Goal: Navigation & Orientation: Find specific page/section

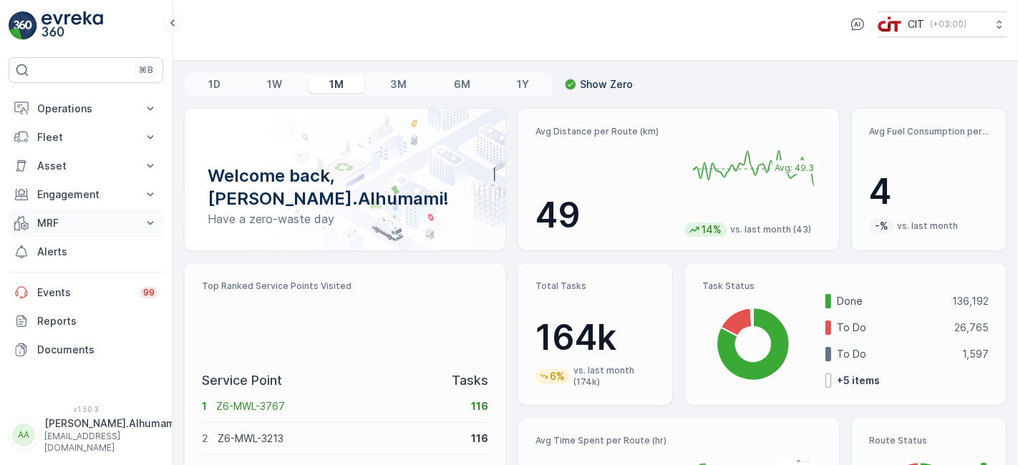
click at [74, 219] on p "MRF" at bounding box center [85, 223] width 97 height 14
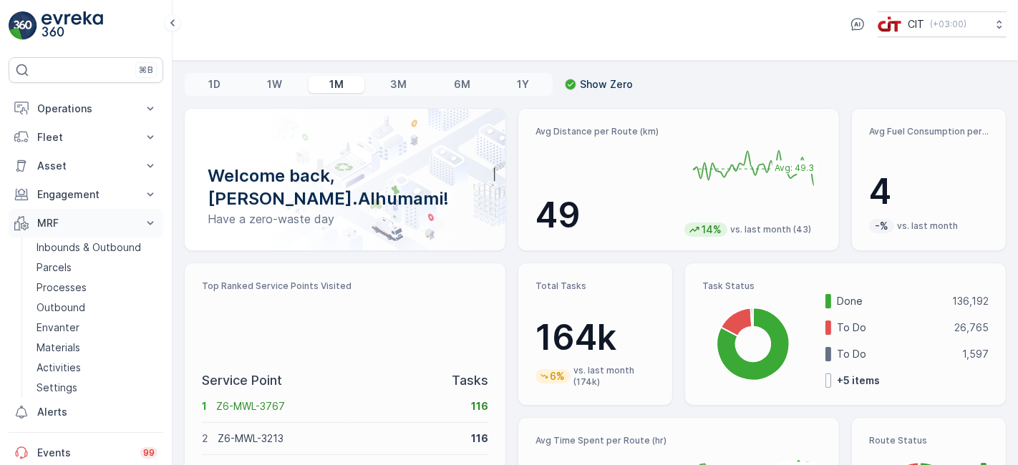
click at [76, 219] on p "MRF" at bounding box center [85, 223] width 97 height 14
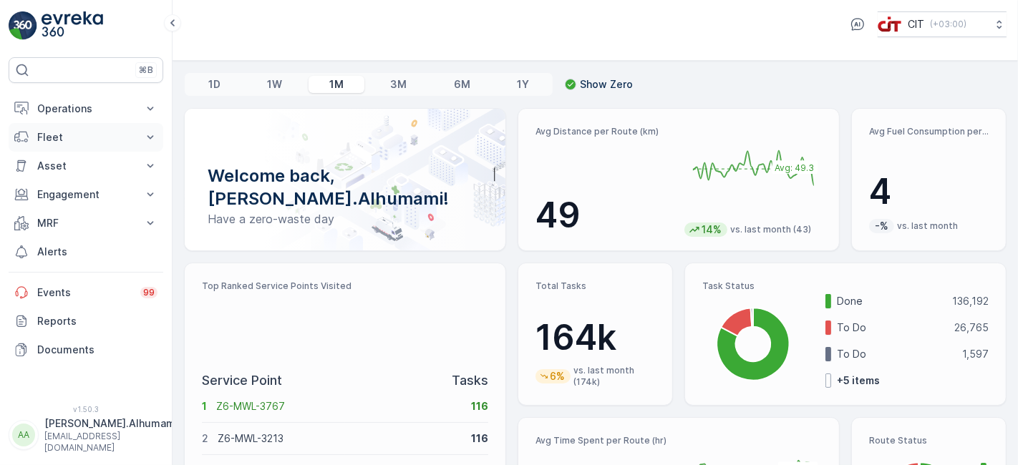
click at [73, 139] on p "Fleet" at bounding box center [85, 137] width 97 height 14
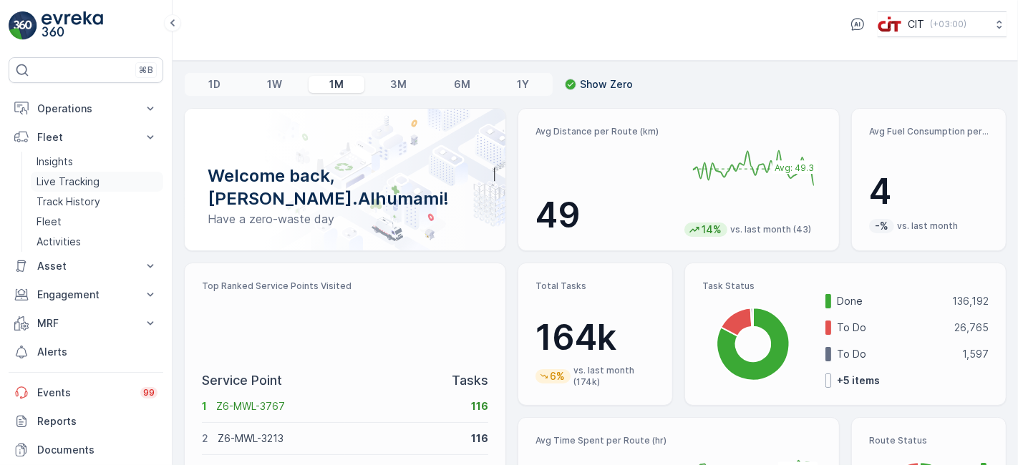
click at [74, 183] on p "Live Tracking" at bounding box center [68, 182] width 63 height 14
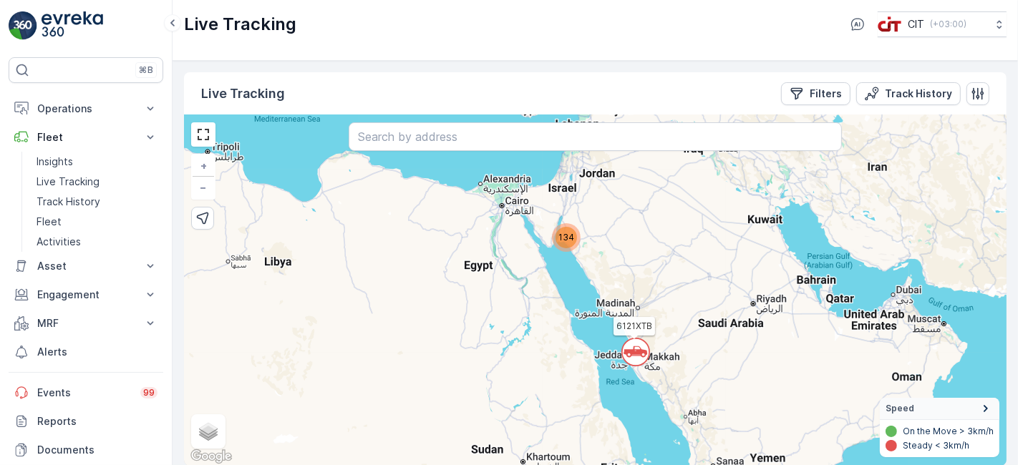
click at [566, 240] on span "134" at bounding box center [566, 237] width 16 height 11
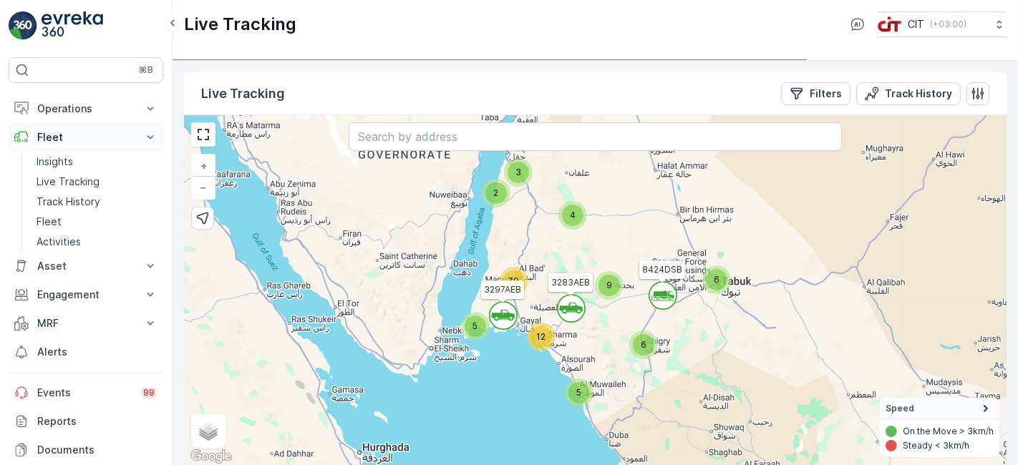
click at [55, 137] on p "Fleet" at bounding box center [85, 137] width 97 height 14
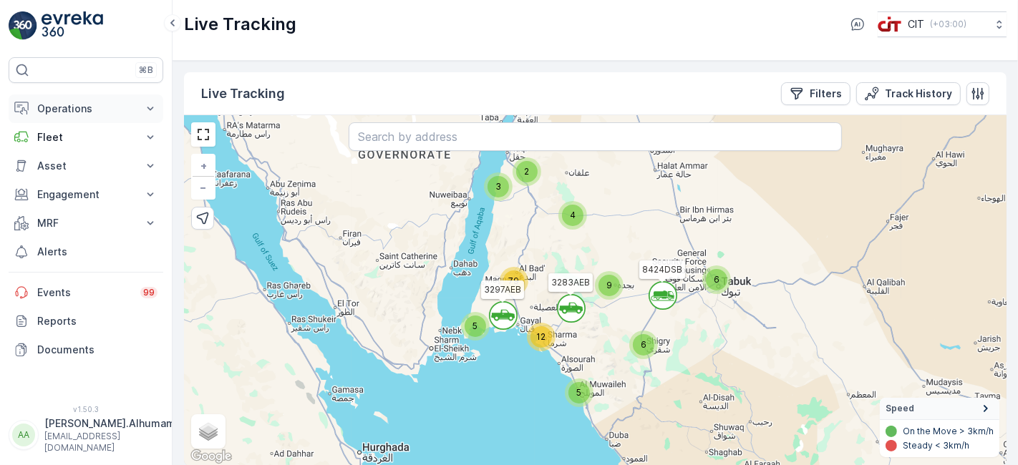
click at [73, 97] on button "Operations" at bounding box center [86, 109] width 155 height 29
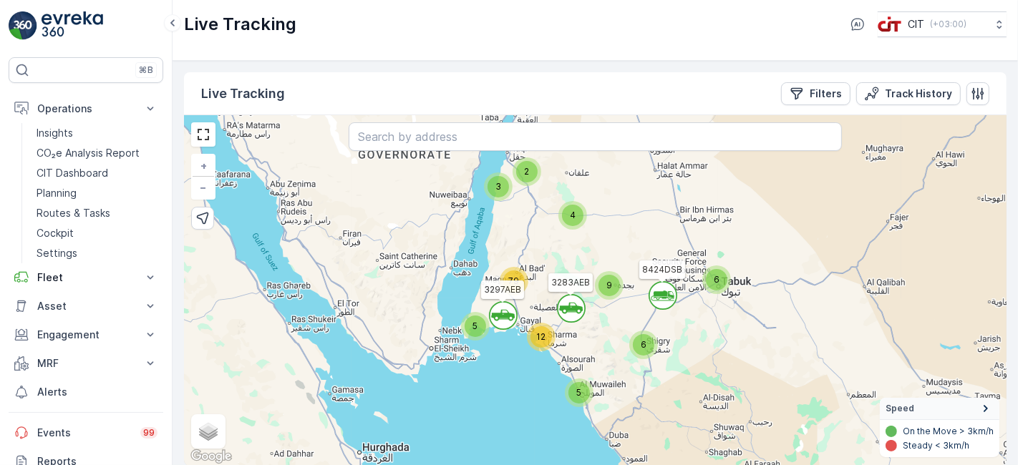
click at [580, 397] on div "5" at bounding box center [579, 392] width 21 height 21
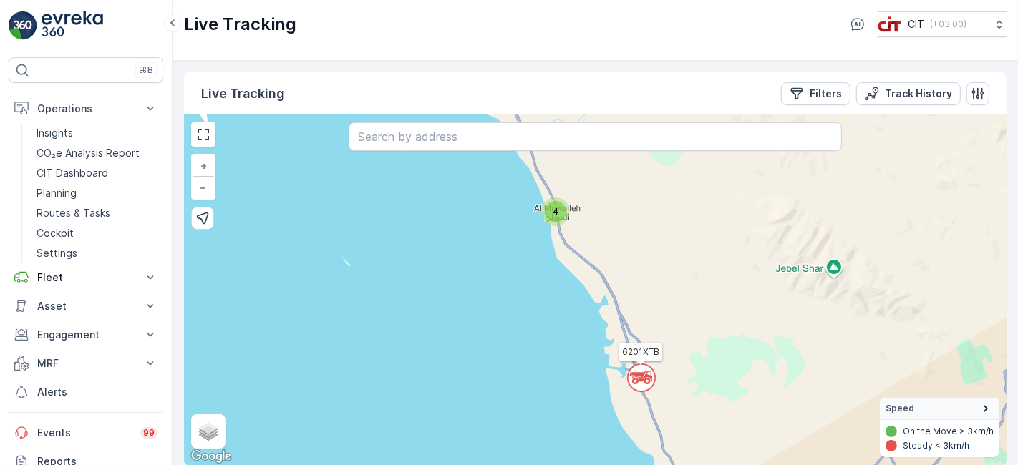
click at [636, 372] on icon at bounding box center [640, 375] width 22 height 7
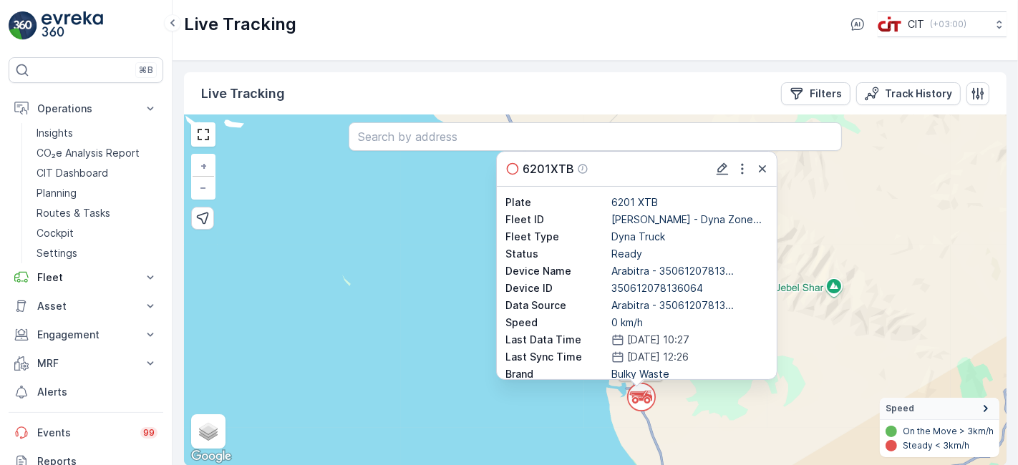
scroll to position [79, 0]
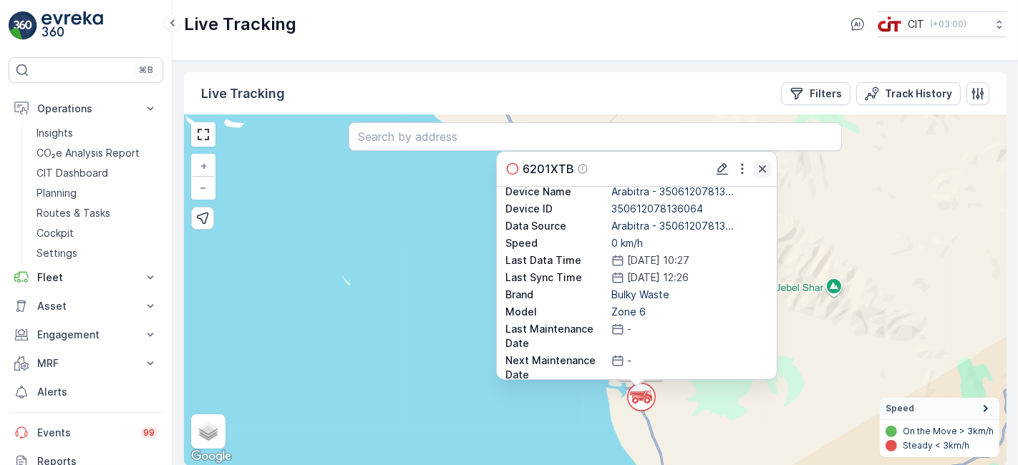
click at [760, 171] on icon "button" at bounding box center [762, 169] width 14 height 14
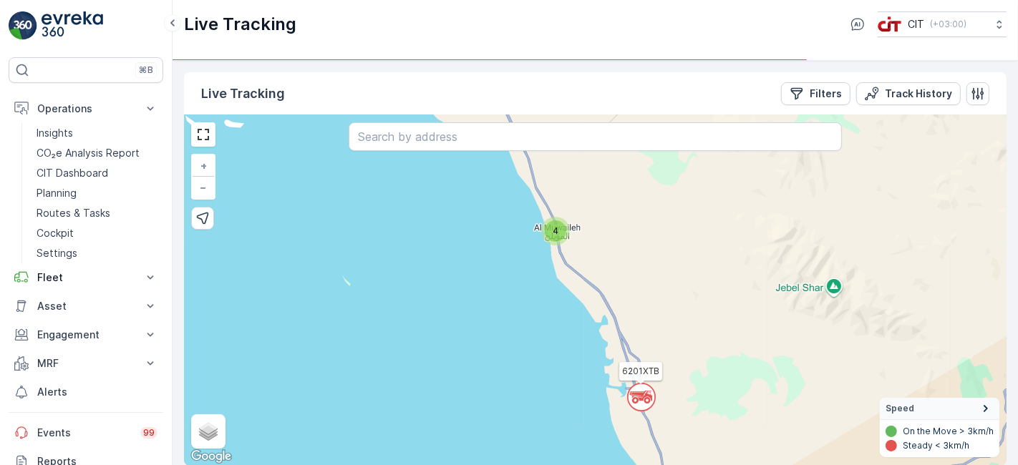
click at [556, 238] on div "4" at bounding box center [555, 231] width 21 height 21
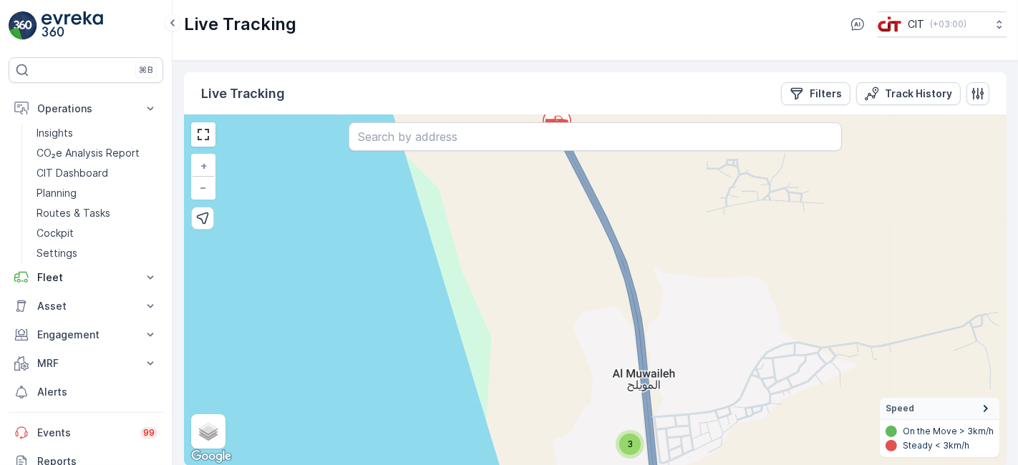
click at [628, 441] on span "3" at bounding box center [630, 444] width 6 height 11
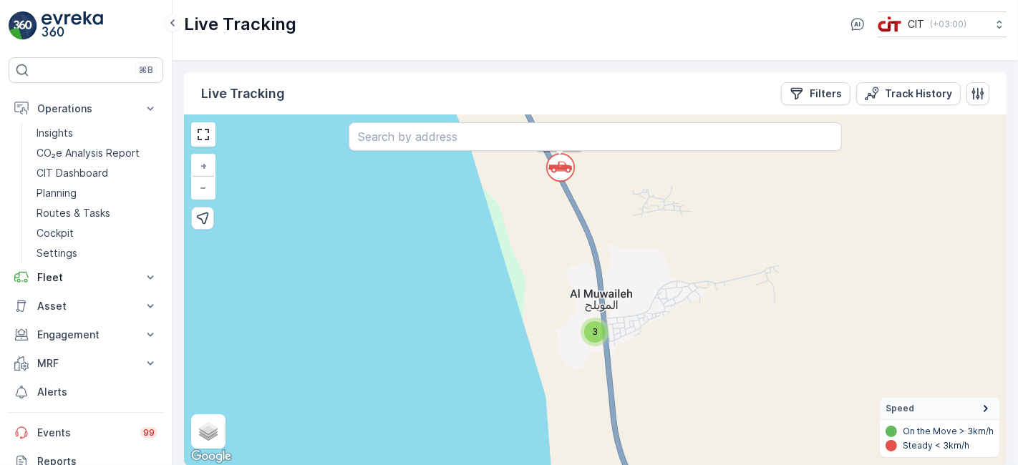
click at [587, 328] on div "3" at bounding box center [594, 331] width 21 height 21
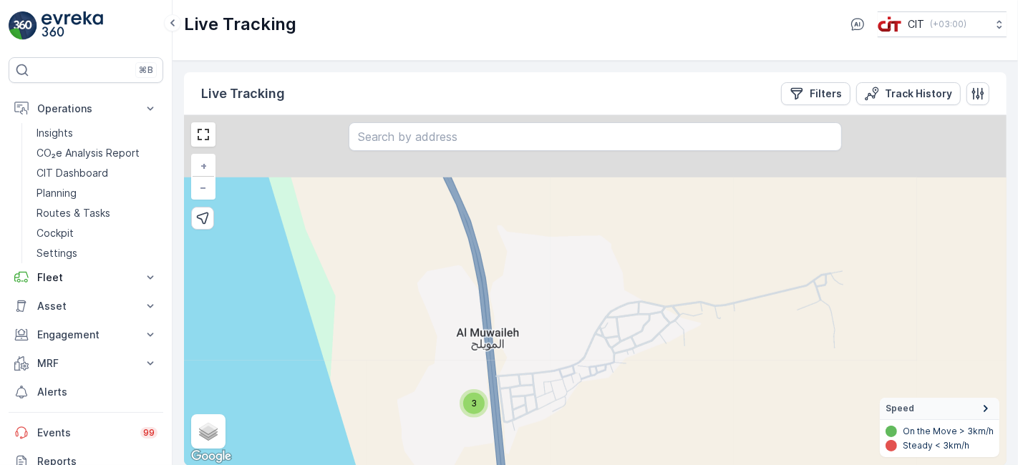
click at [464, 396] on div "3" at bounding box center [474, 404] width 29 height 29
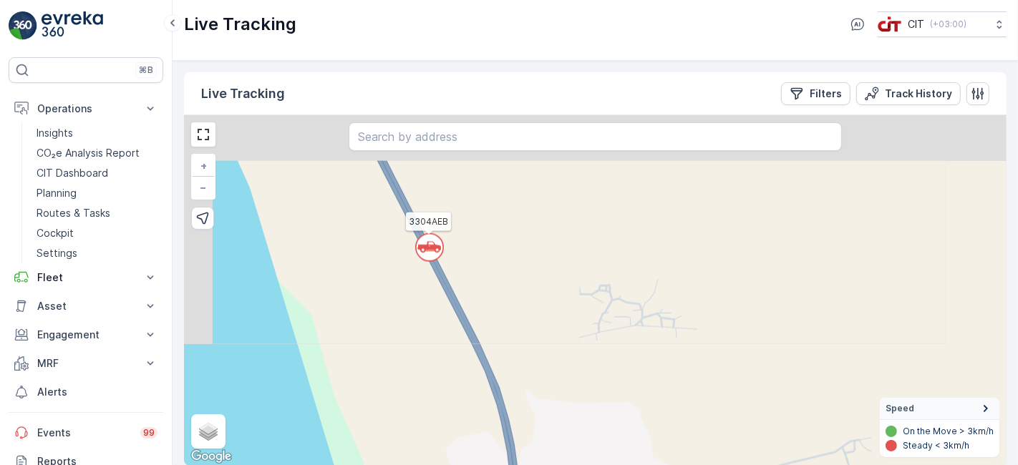
drag, startPoint x: 487, startPoint y: 442, endPoint x: 489, endPoint y: 453, distance: 11.0
click at [489, 453] on div "` ` ` ` ` ` ` ` ` ` ` ` ` 2 ` ` ` ` ` ` ` 3 ` 2 2 ` ` ` 3 ` ` ` ` ` ` ` ` ` ` 2…" at bounding box center [595, 290] width 823 height 351
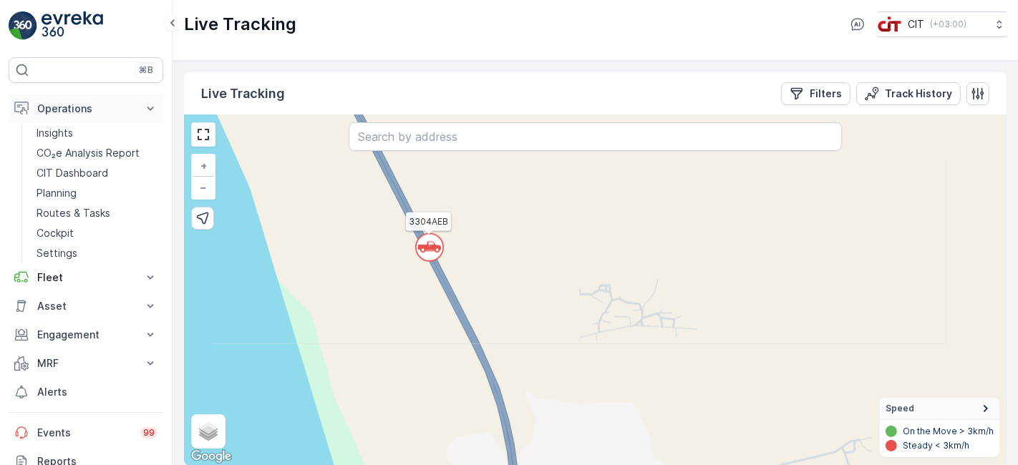
click at [74, 113] on p "Operations" at bounding box center [85, 109] width 97 height 14
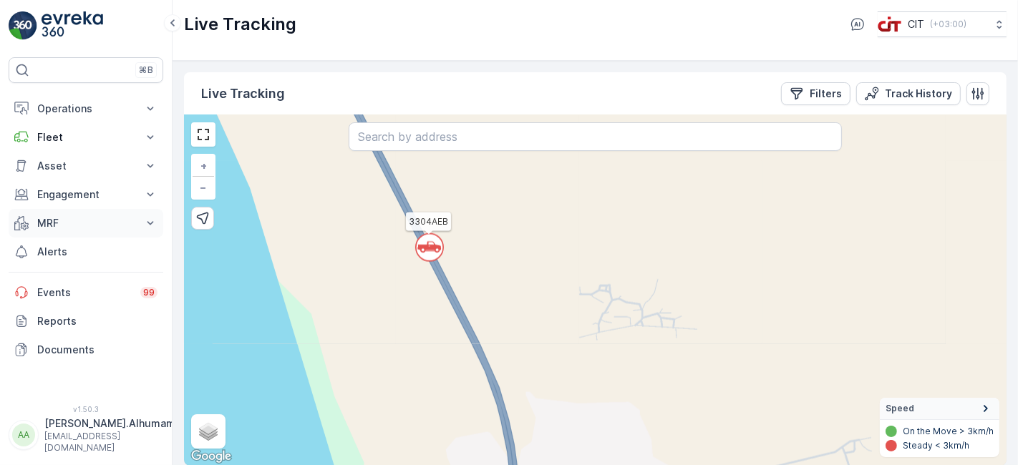
click at [77, 218] on p "MRF" at bounding box center [85, 223] width 97 height 14
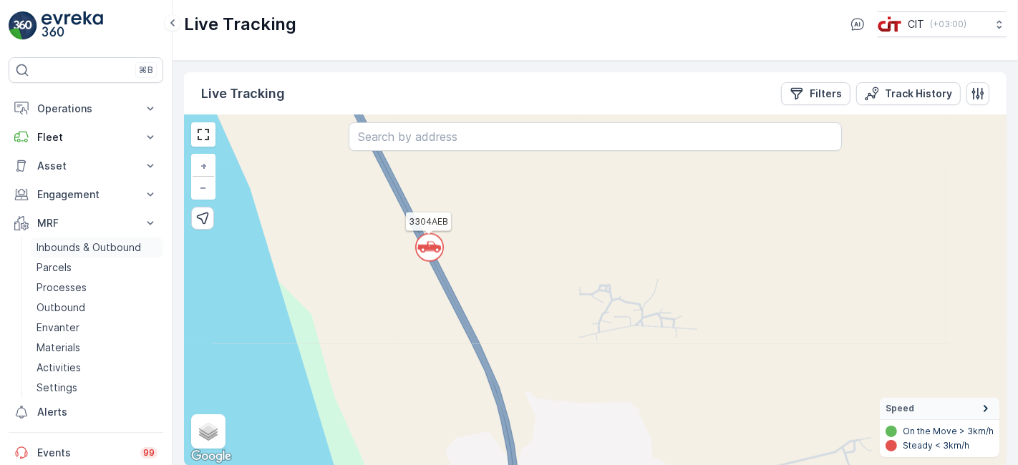
click at [65, 241] on p "Inbounds & Outbound" at bounding box center [89, 248] width 105 height 14
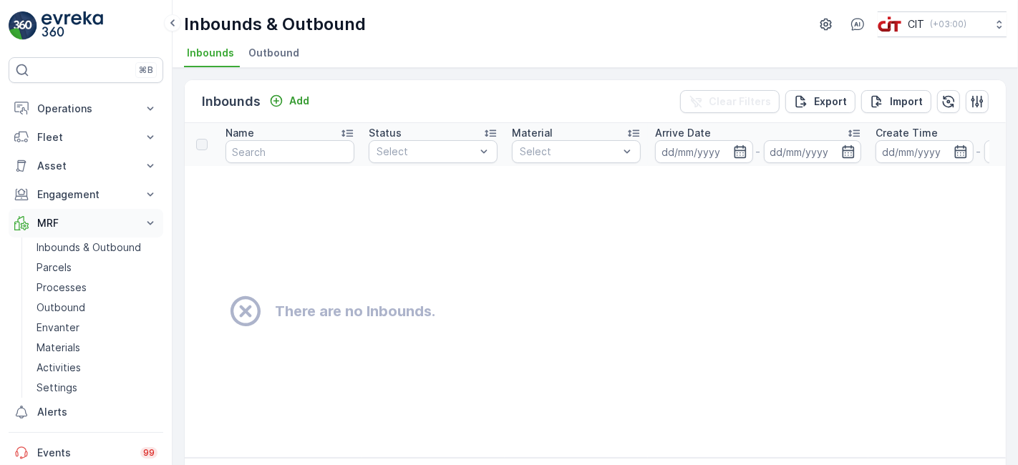
click at [90, 220] on p "MRF" at bounding box center [85, 223] width 97 height 14
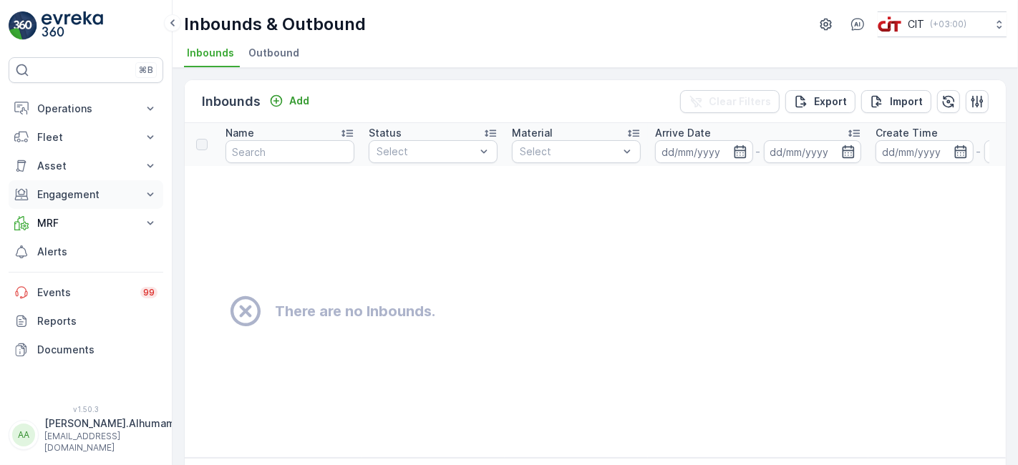
click at [96, 197] on p "Engagement" at bounding box center [85, 195] width 97 height 14
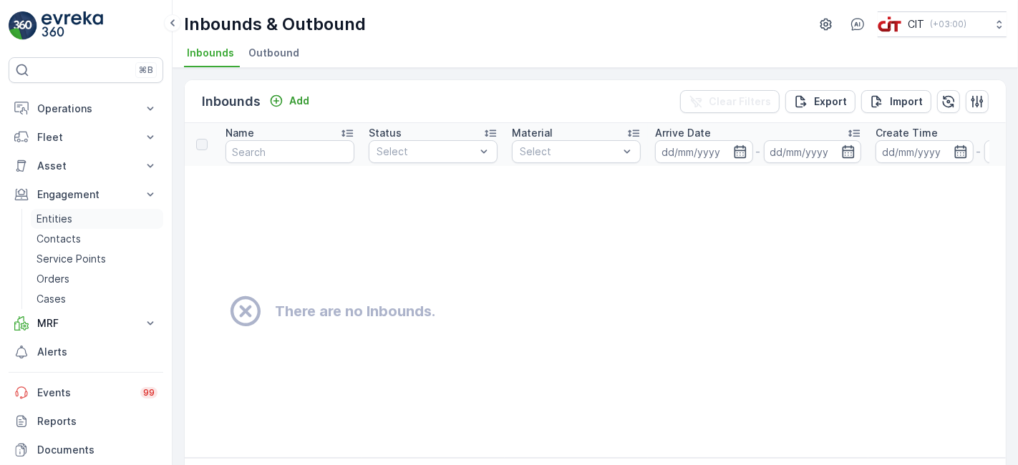
click at [54, 217] on p "Entities" at bounding box center [55, 219] width 36 height 14
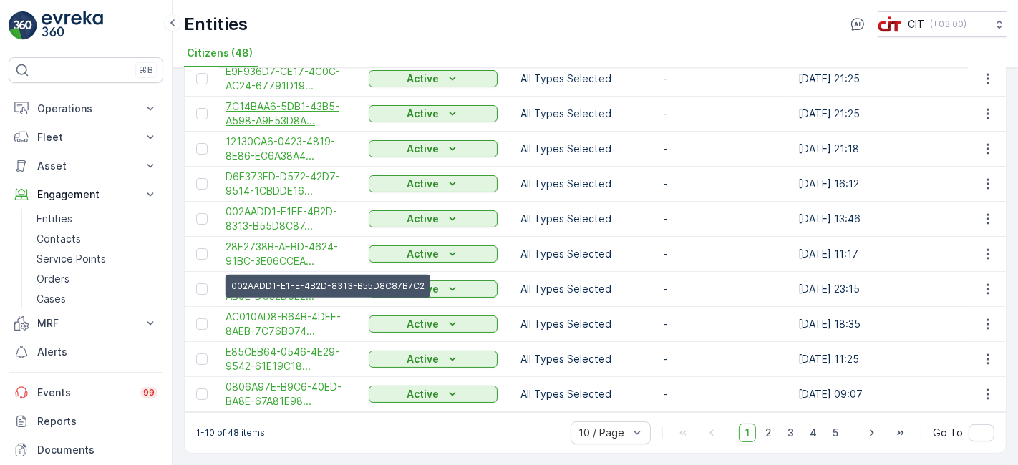
scroll to position [28, 0]
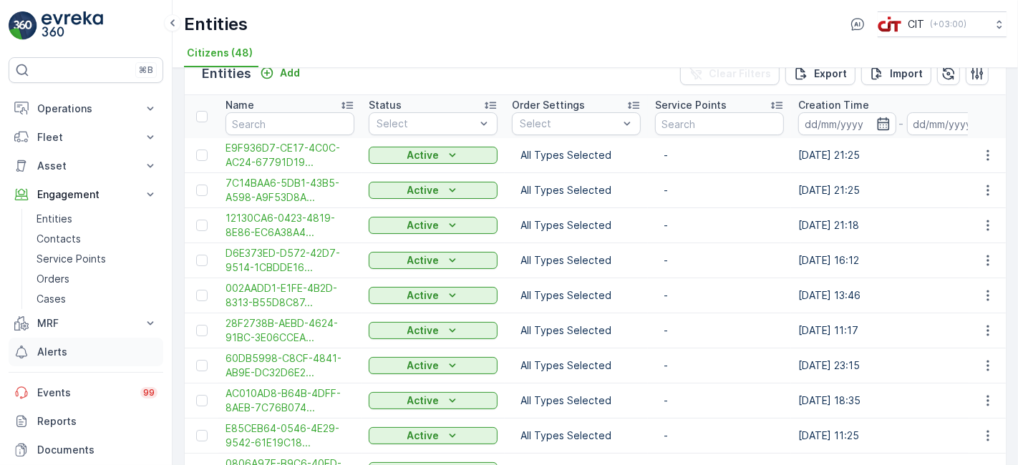
click at [65, 342] on link "Alerts" at bounding box center [86, 352] width 155 height 29
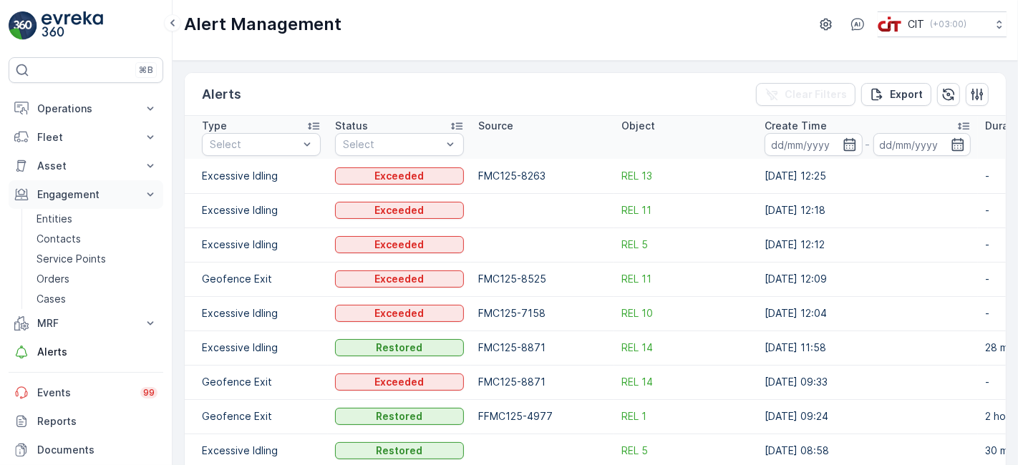
click at [136, 188] on button "Engagement" at bounding box center [86, 194] width 155 height 29
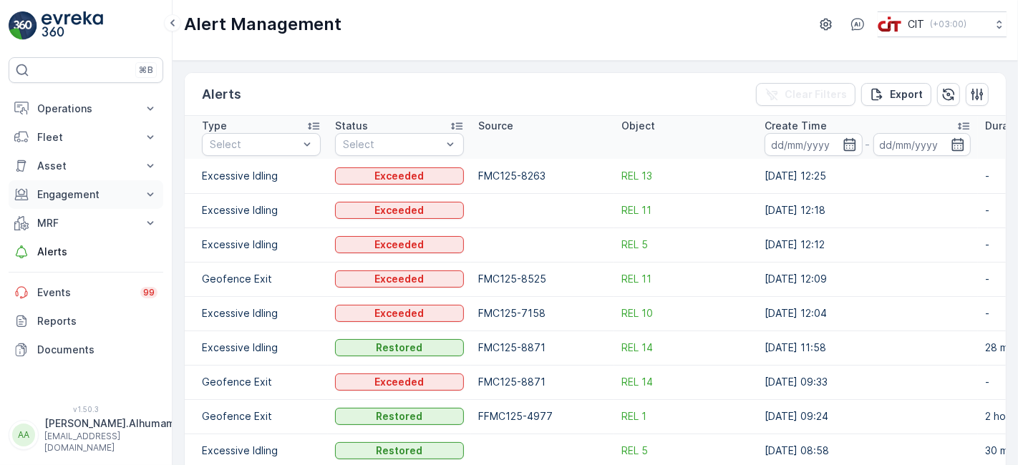
click at [139, 193] on button "Engagement" at bounding box center [86, 194] width 155 height 29
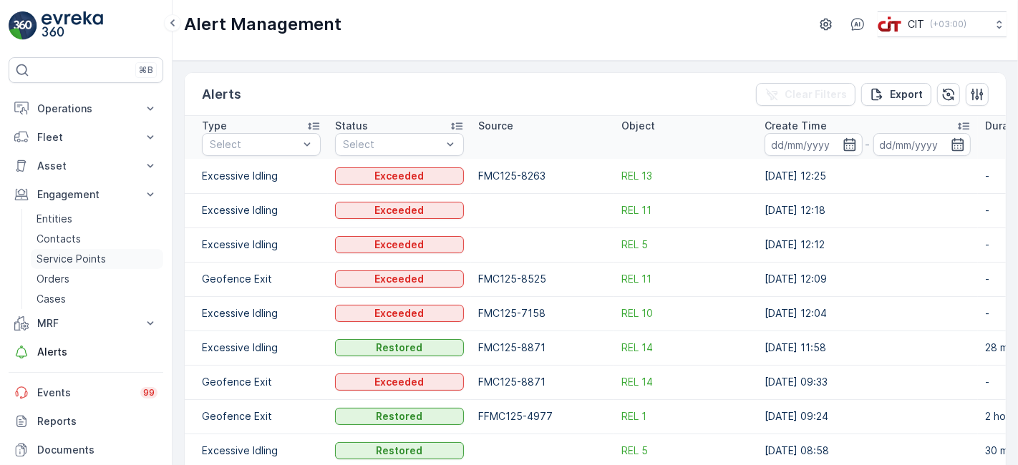
click at [84, 258] on p "Service Points" at bounding box center [71, 259] width 69 height 14
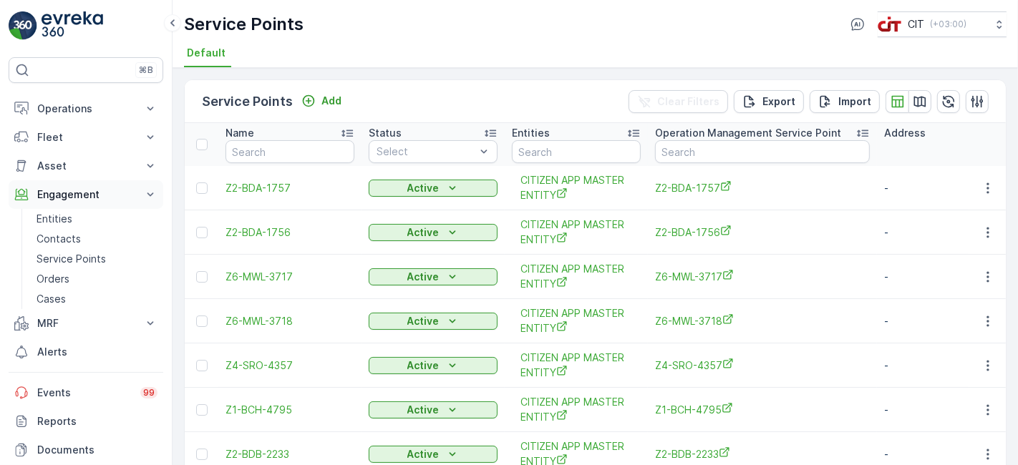
click at [104, 203] on button "Engagement" at bounding box center [86, 194] width 155 height 29
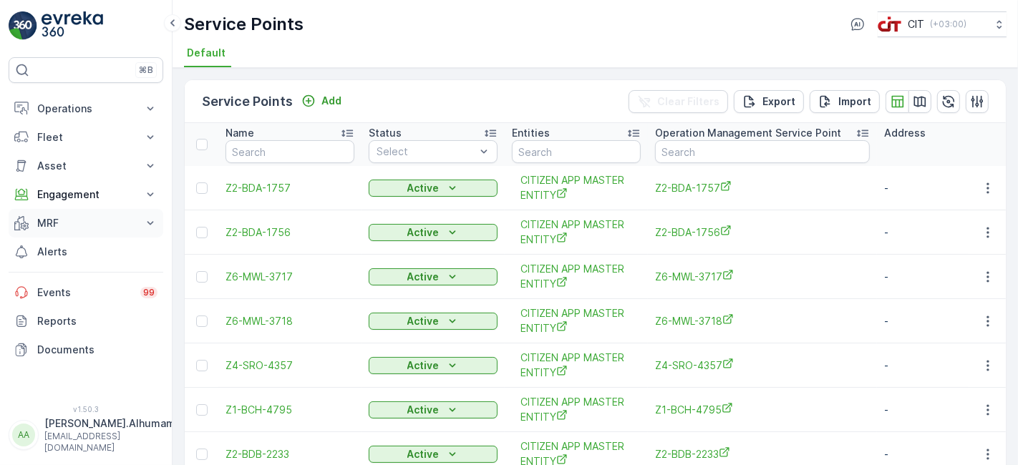
click at [110, 228] on p "MRF" at bounding box center [85, 223] width 97 height 14
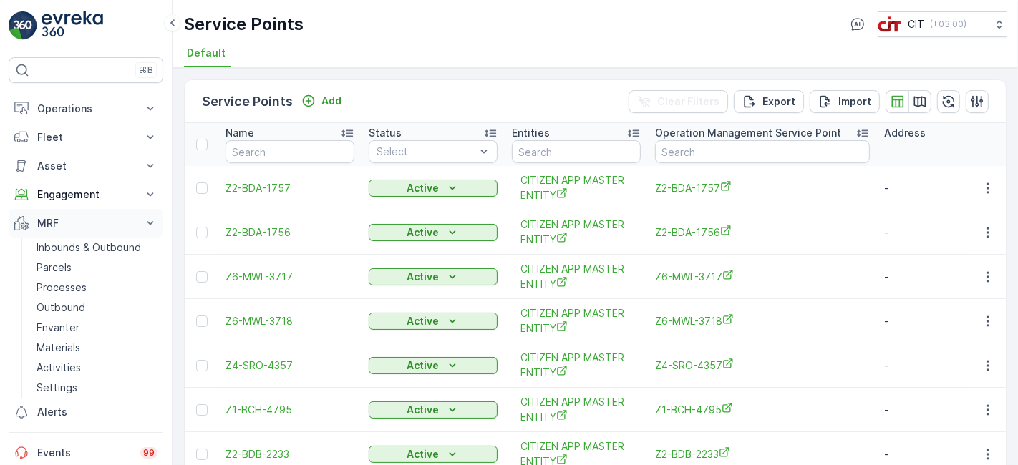
click at [98, 223] on p "MRF" at bounding box center [85, 223] width 97 height 14
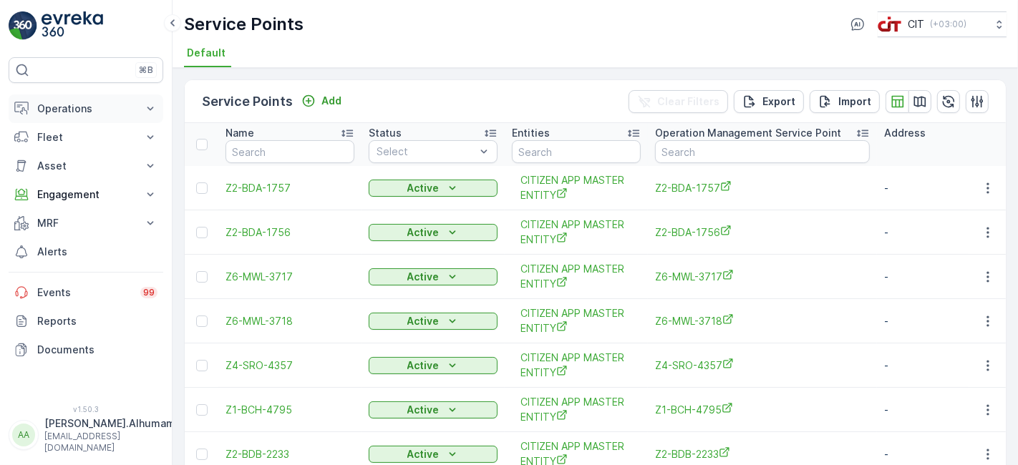
click at [116, 102] on p "Operations" at bounding box center [85, 109] width 97 height 14
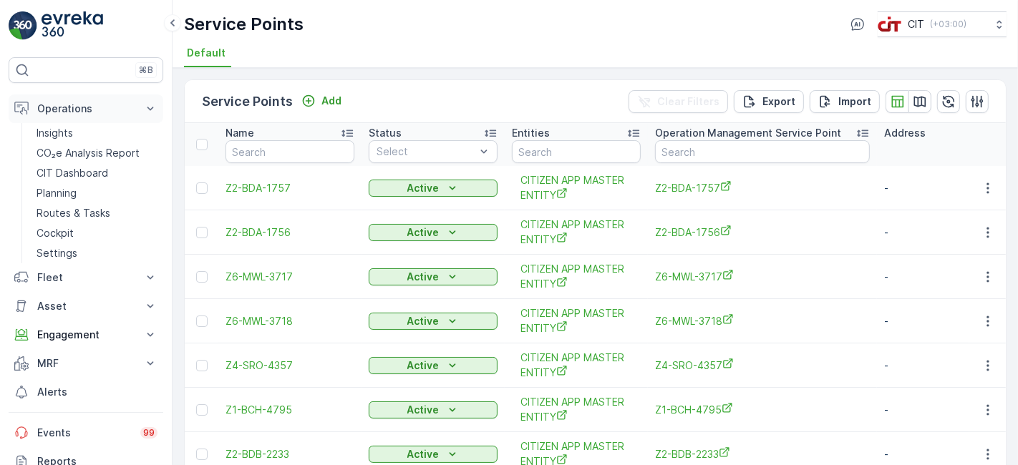
click at [116, 102] on p "Operations" at bounding box center [85, 109] width 97 height 14
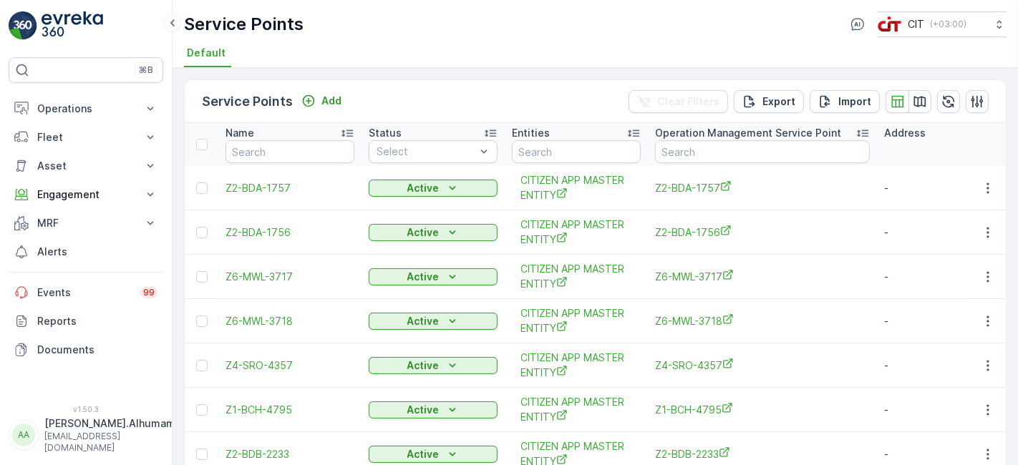
click at [79, 27] on img at bounding box center [73, 25] width 62 height 29
